Goal: Find specific page/section: Find specific page/section

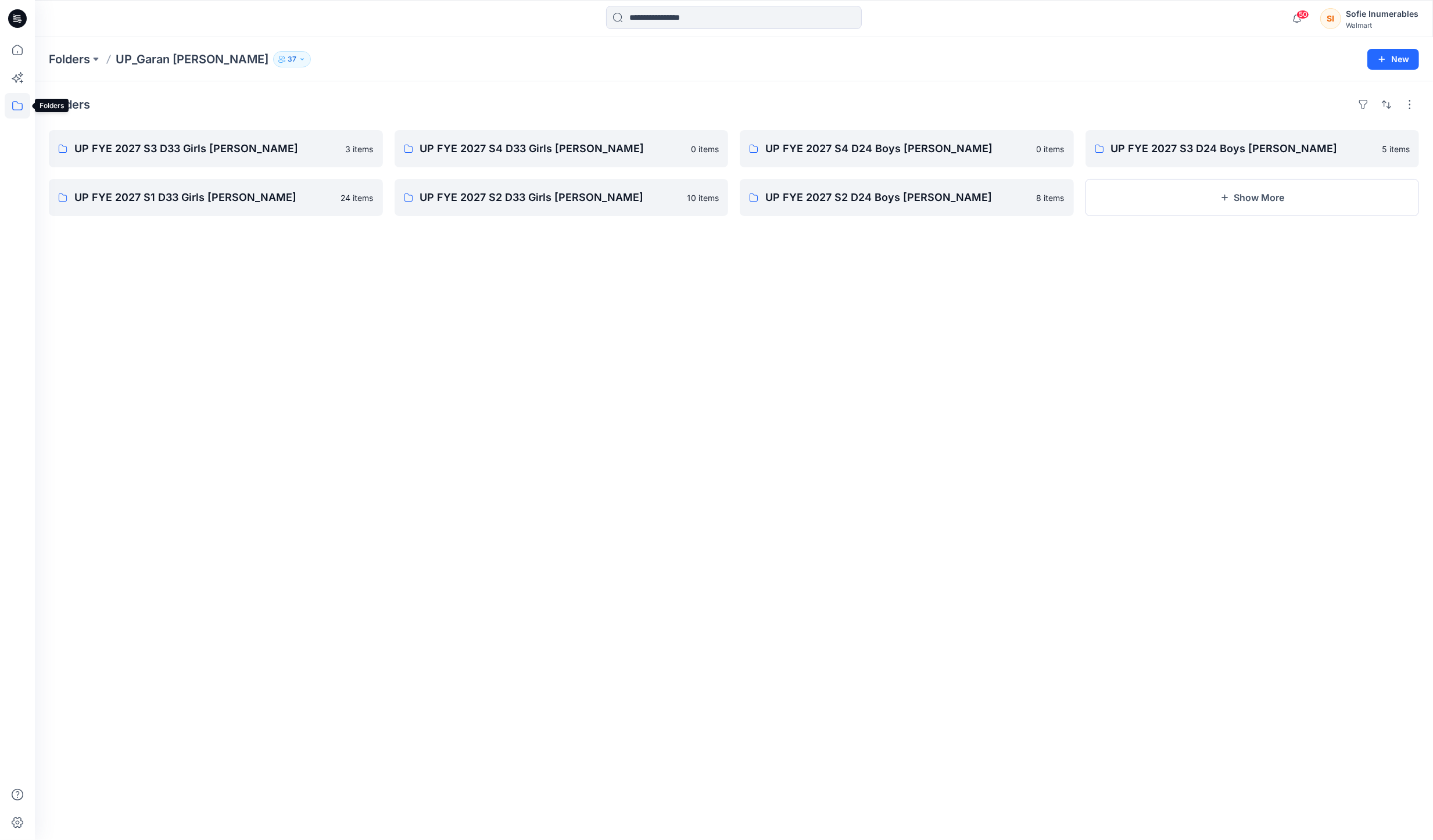
click at [14, 105] on icon at bounding box center [17, 105] width 26 height 26
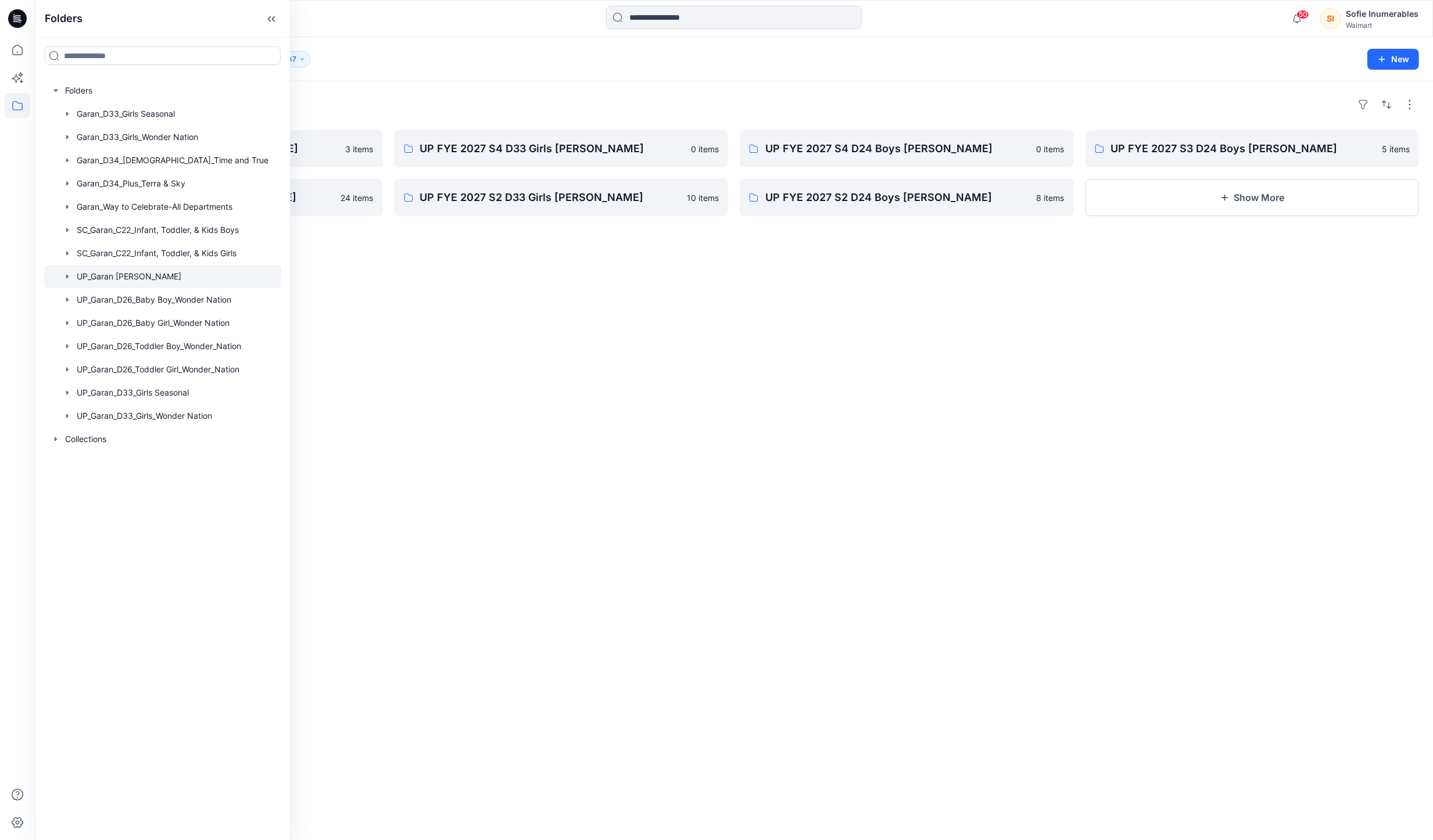
click at [70, 281] on icon "button" at bounding box center [67, 276] width 9 height 9
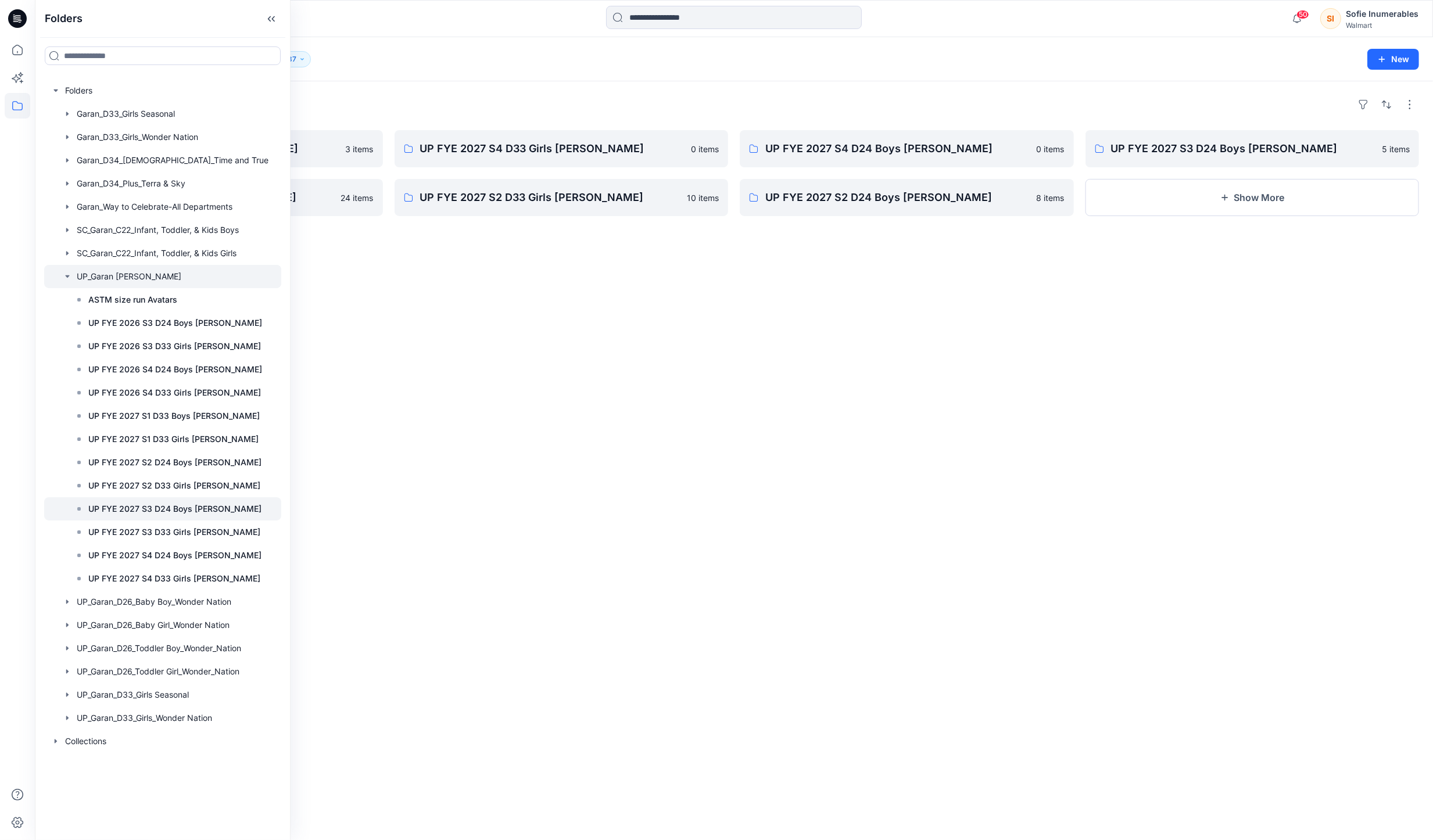
click at [83, 514] on icon at bounding box center [78, 509] width 9 height 9
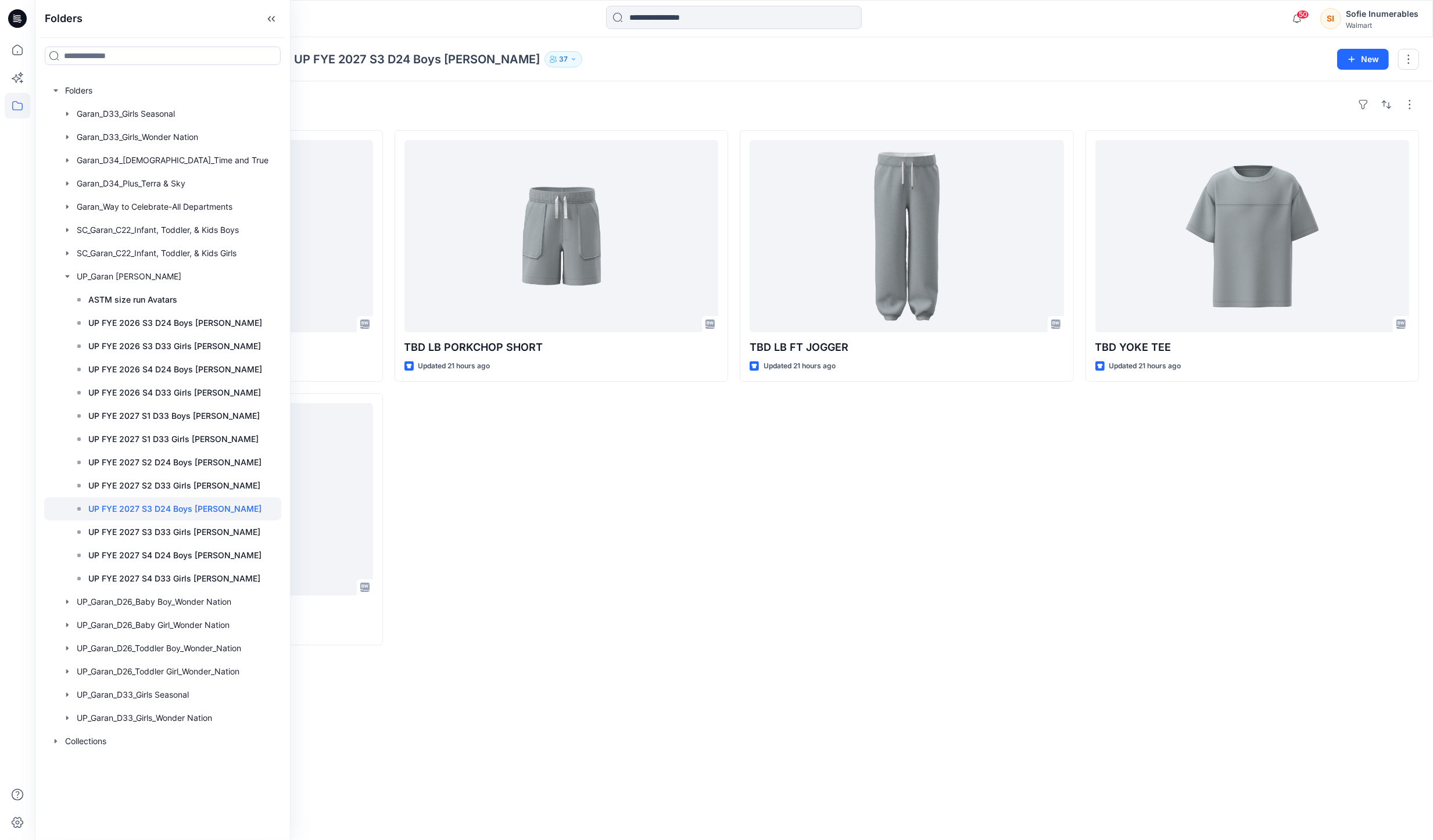
click at [587, 463] on div "TBD LB PORKCHOP SHORT Updated 21 hours ago" at bounding box center [561, 388] width 334 height 516
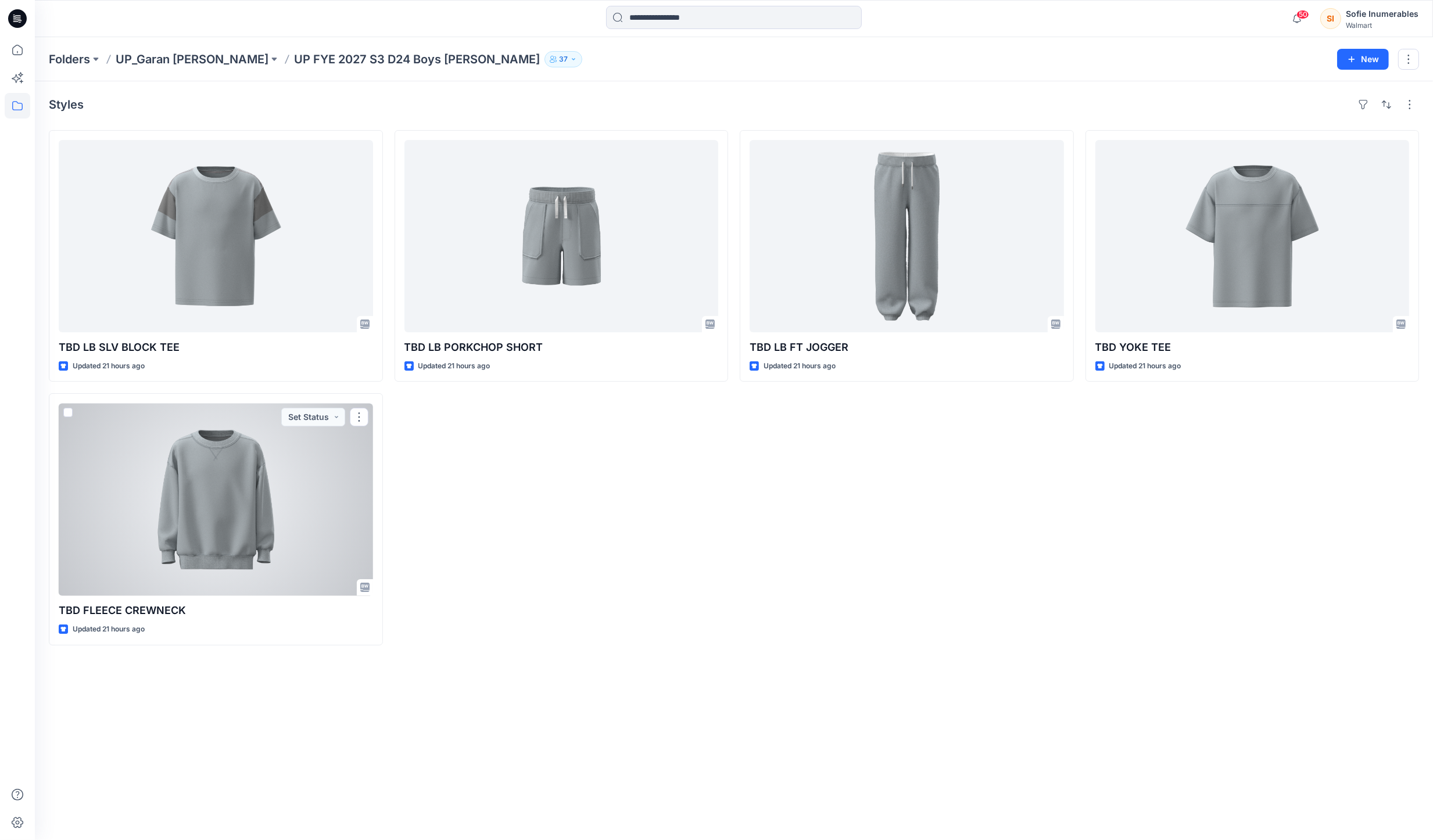
click at [279, 528] on div at bounding box center [215, 499] width 315 height 192
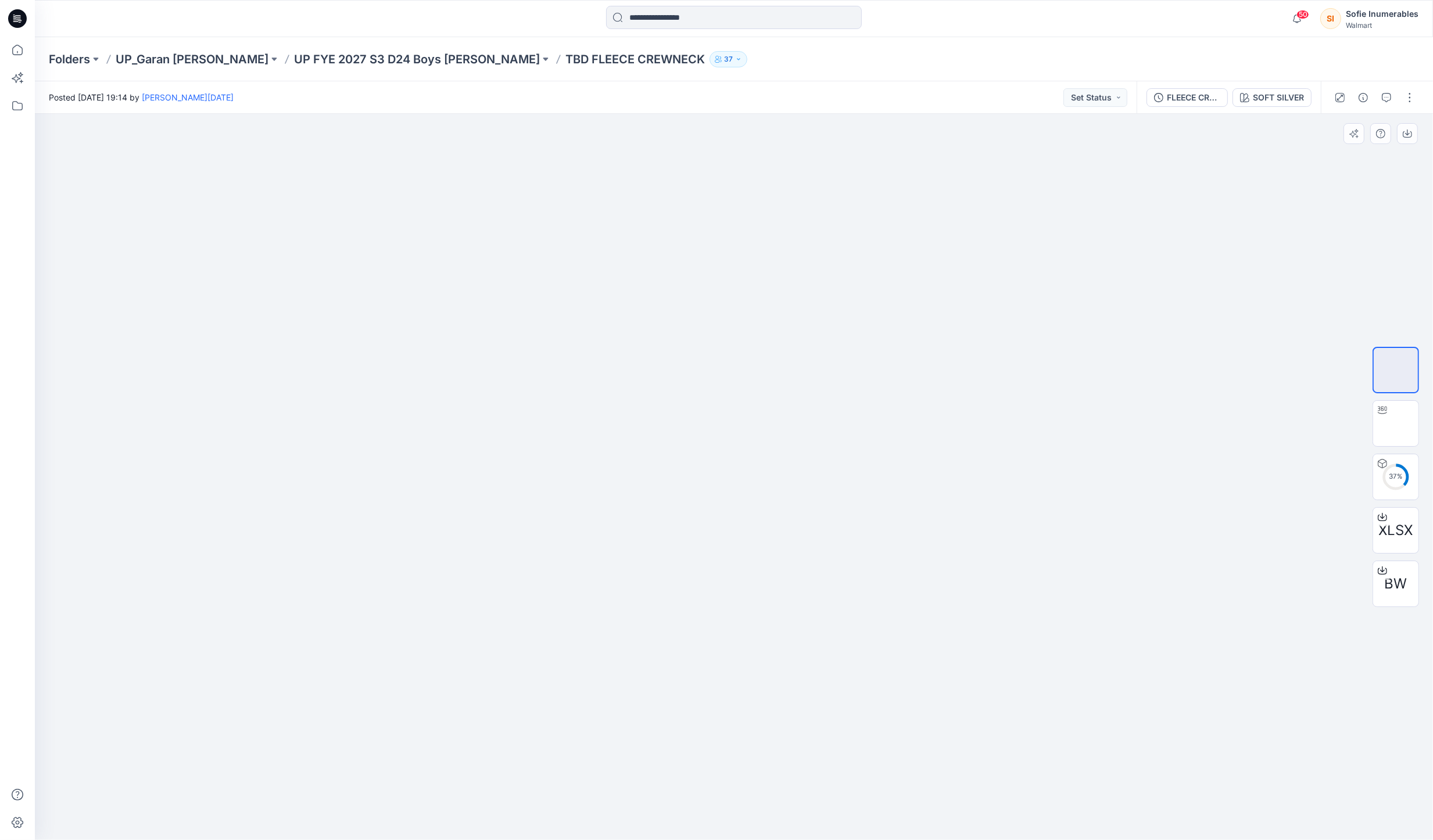
click at [733, 345] on img at bounding box center [734, 345] width 222 height 0
